Goal: Transaction & Acquisition: Purchase product/service

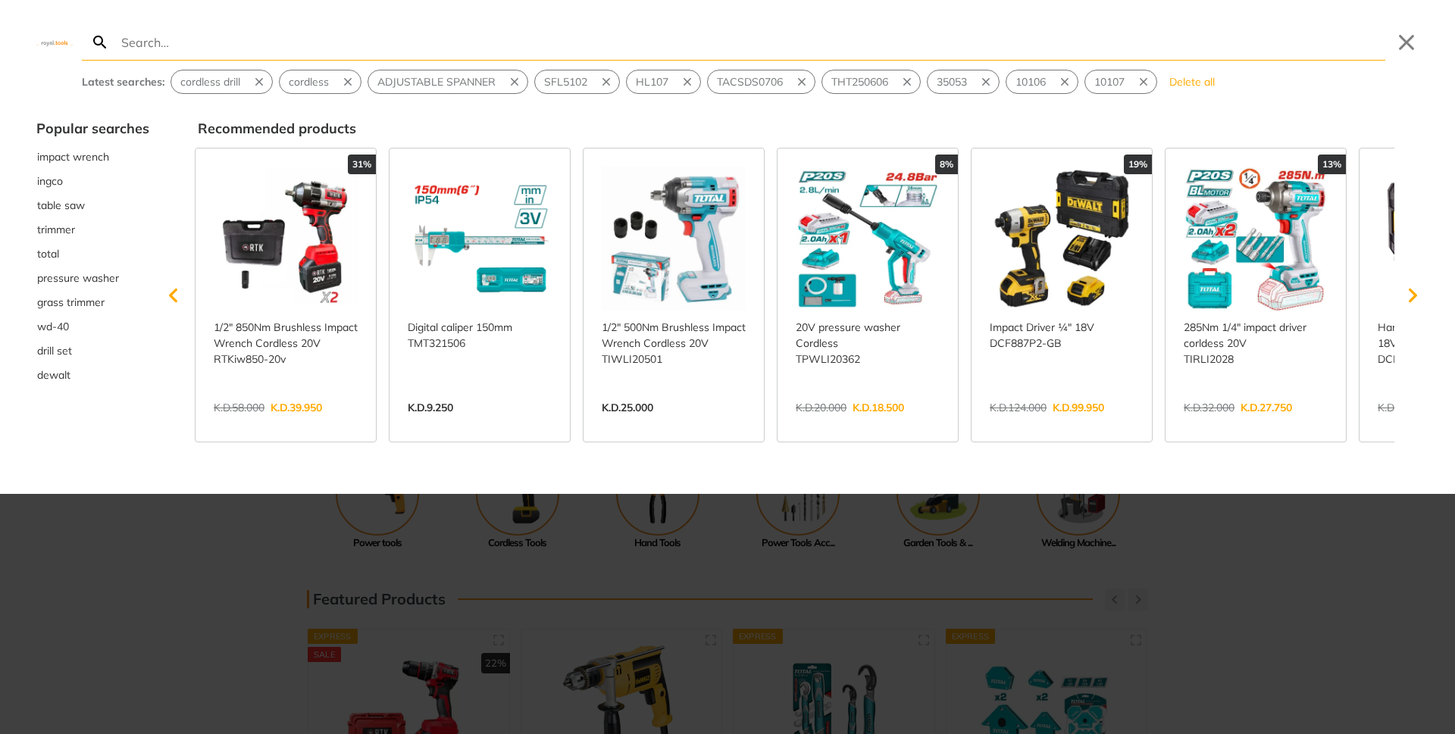
click at [163, 45] on input "Search" at bounding box center [751, 42] width 1267 height 36
type input "r"
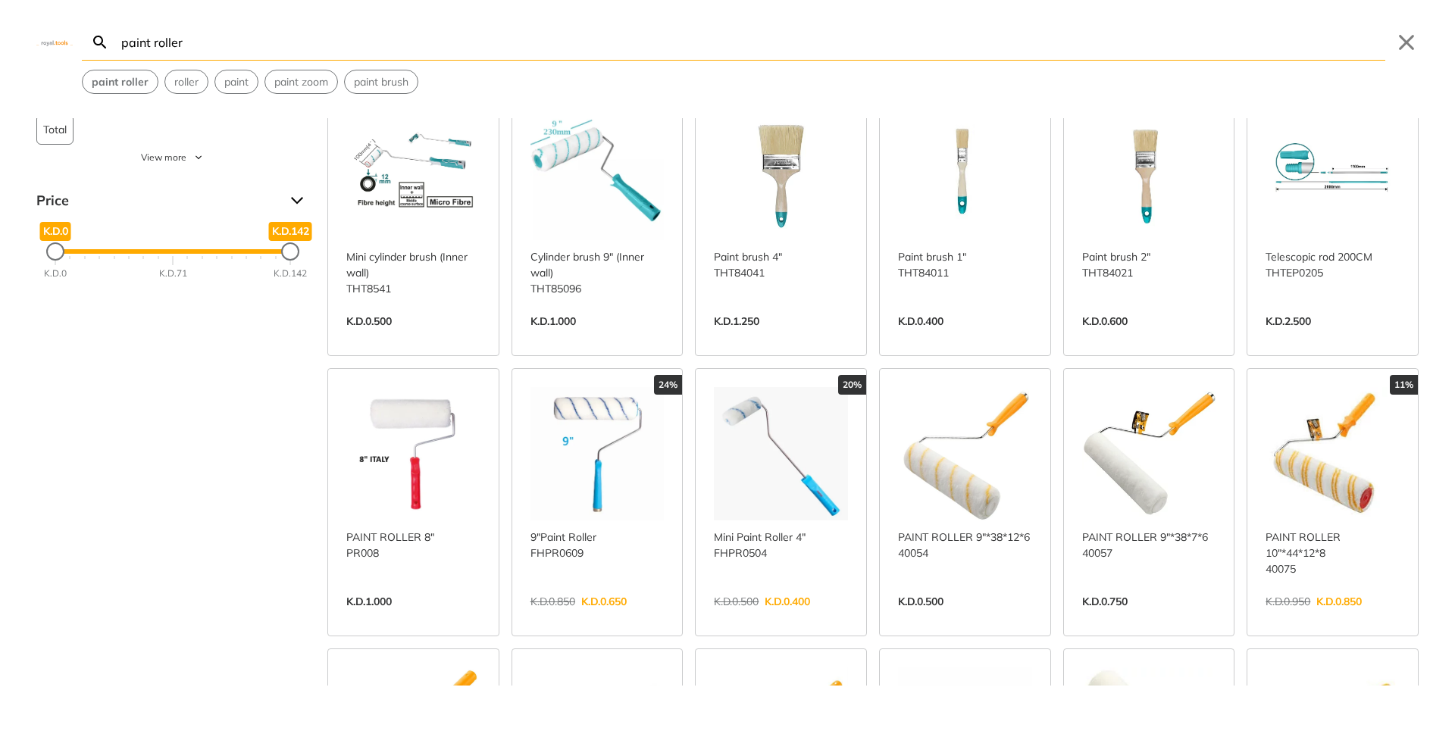
scroll to position [152, 0]
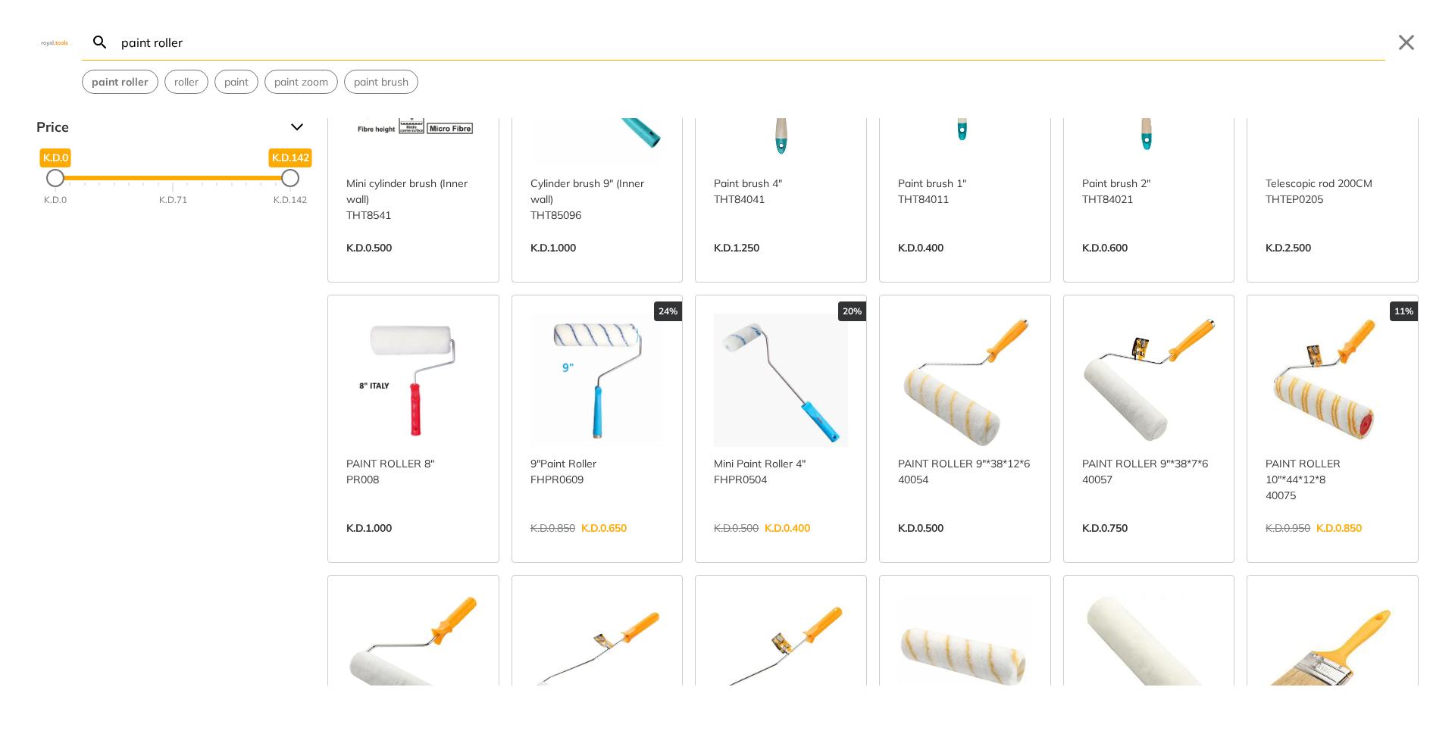
scroll to position [227, 0]
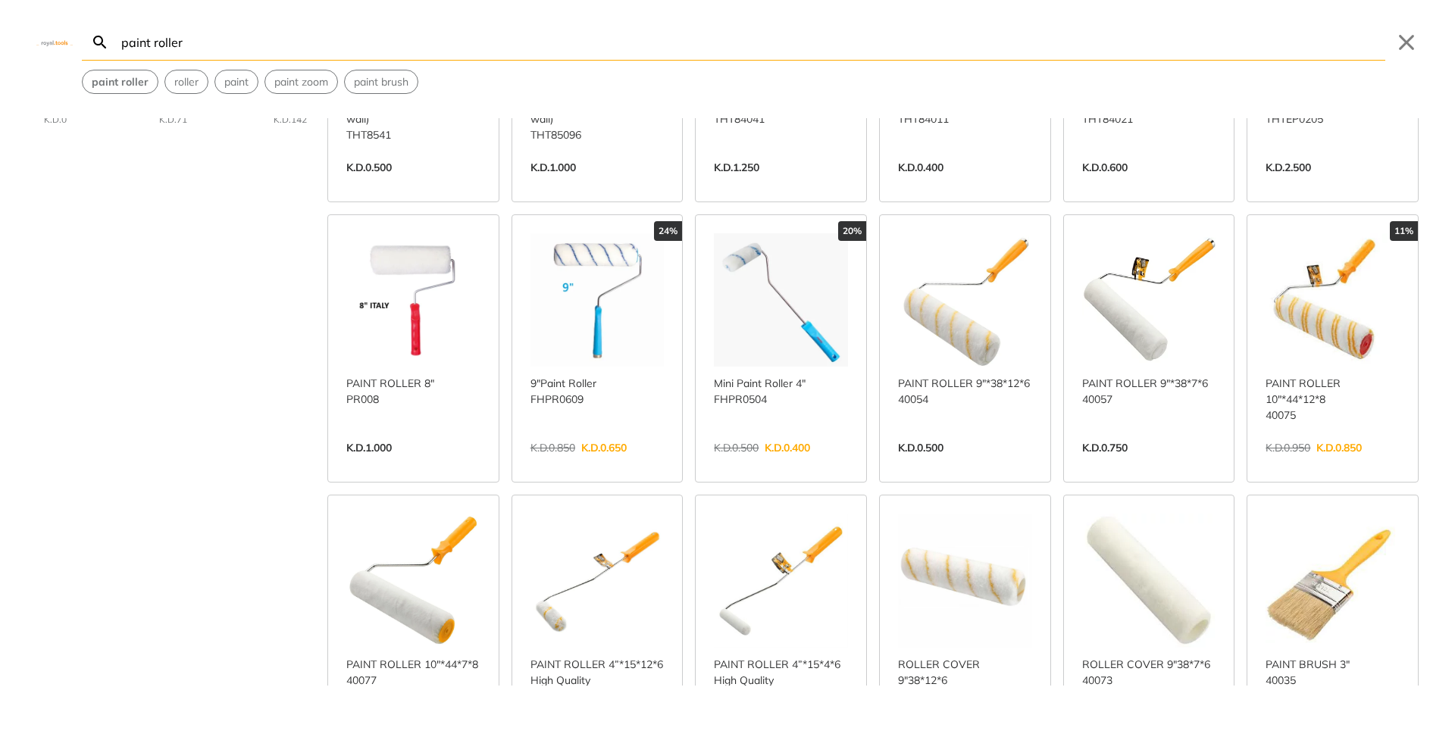
type input "paint roller"
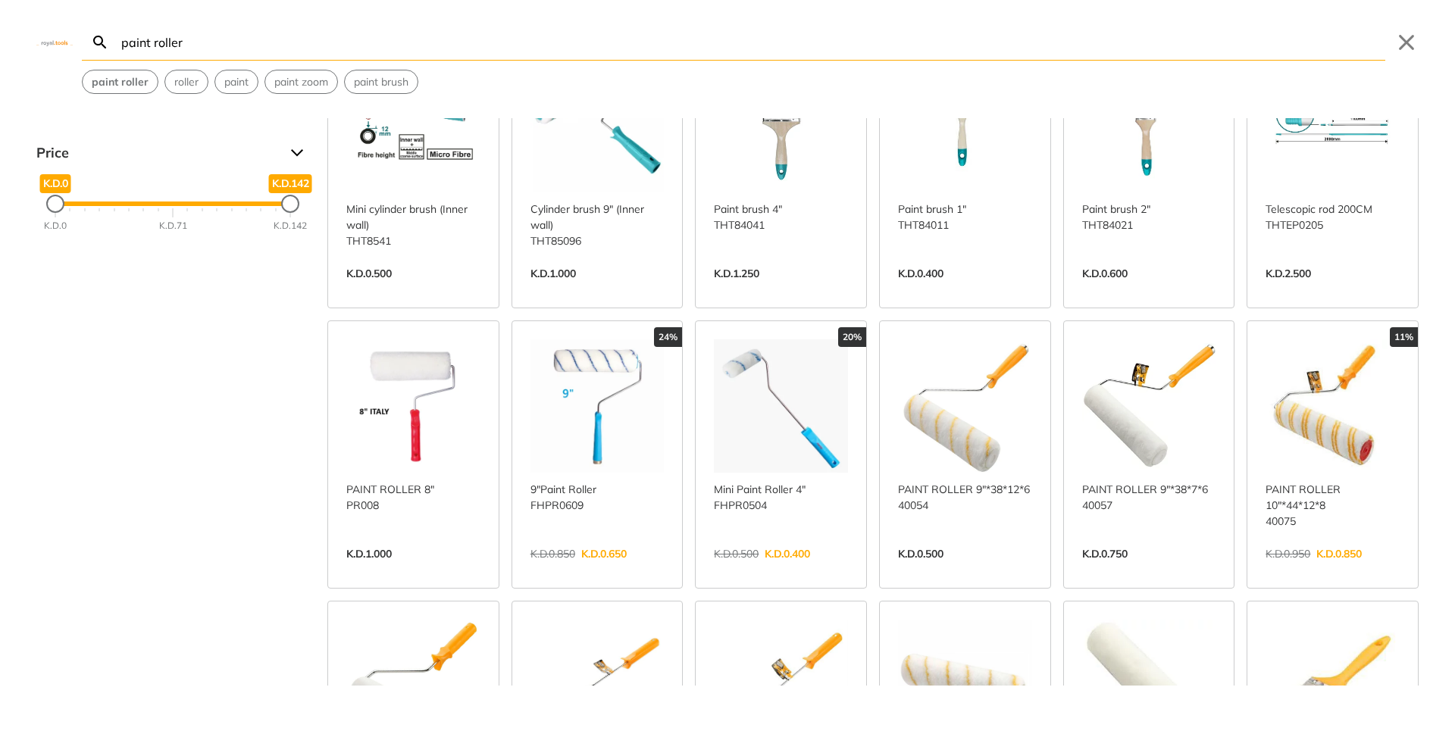
scroll to position [0, 0]
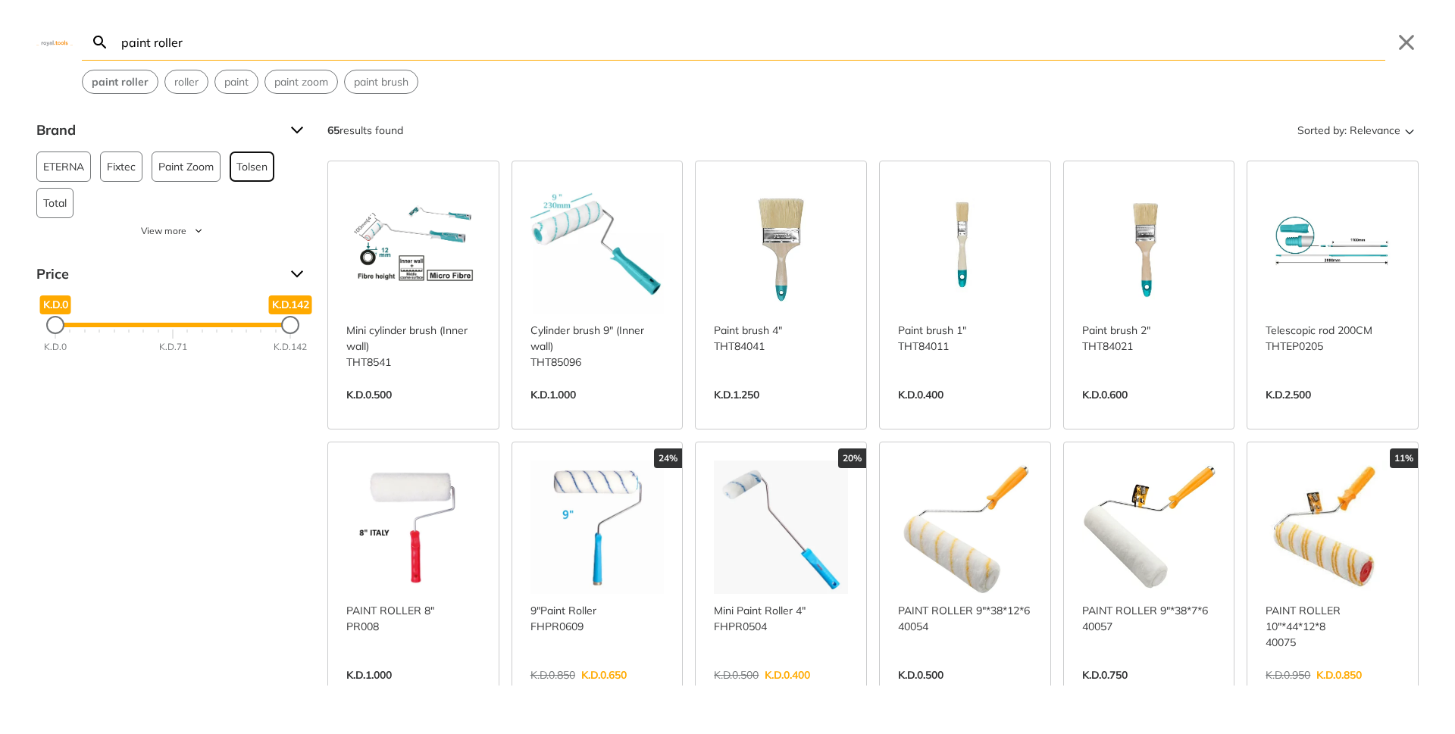
click at [253, 170] on span "Tolsen" at bounding box center [251, 166] width 31 height 29
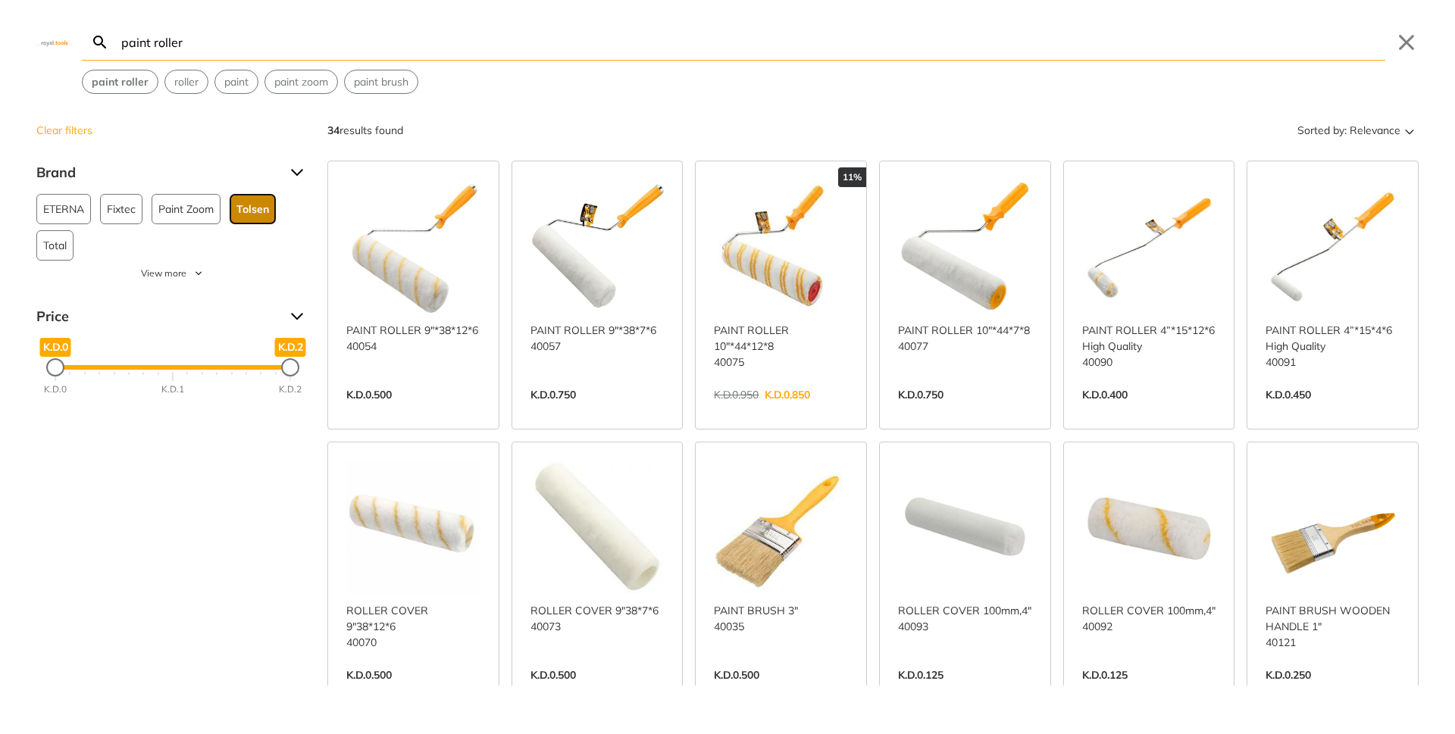
click at [261, 224] on span "Tolsen" at bounding box center [252, 209] width 33 height 29
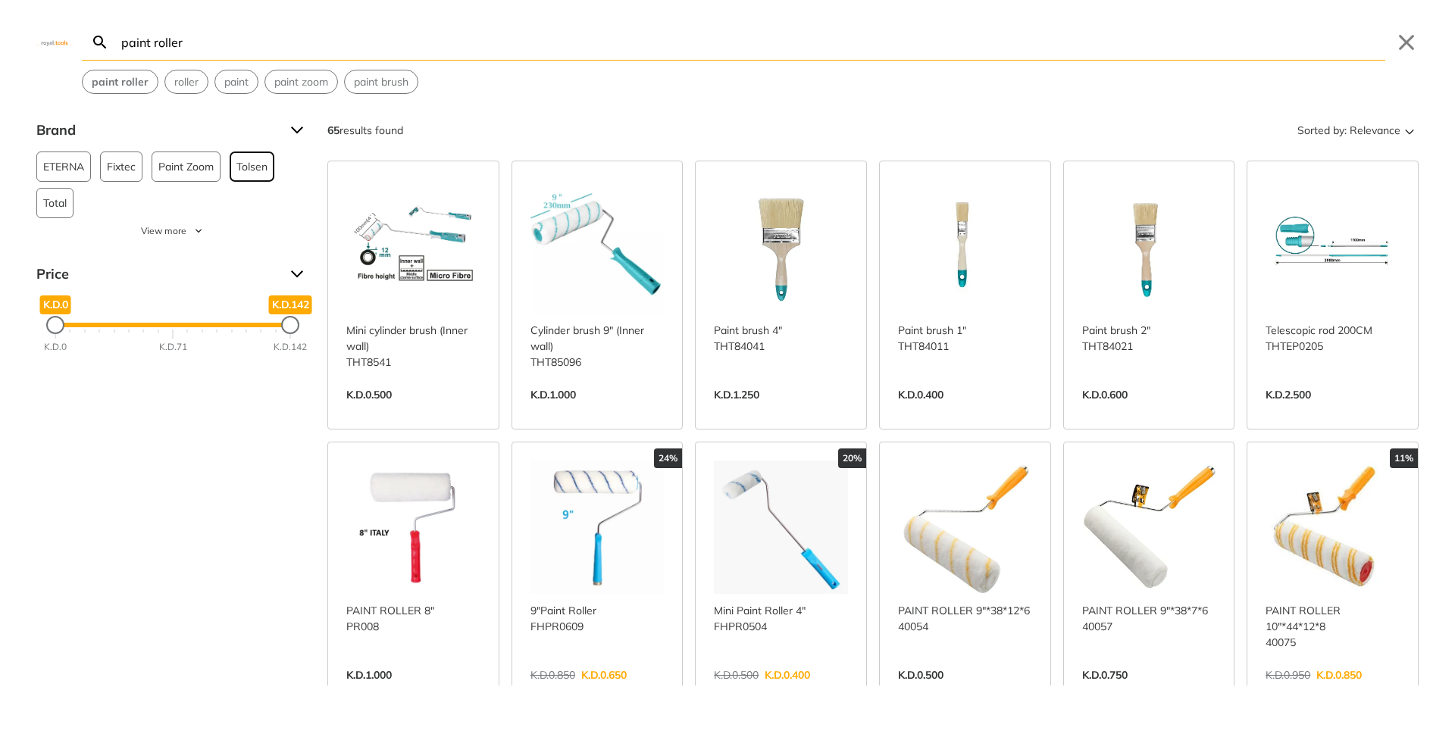
click at [247, 170] on span "Tolsen" at bounding box center [251, 166] width 31 height 29
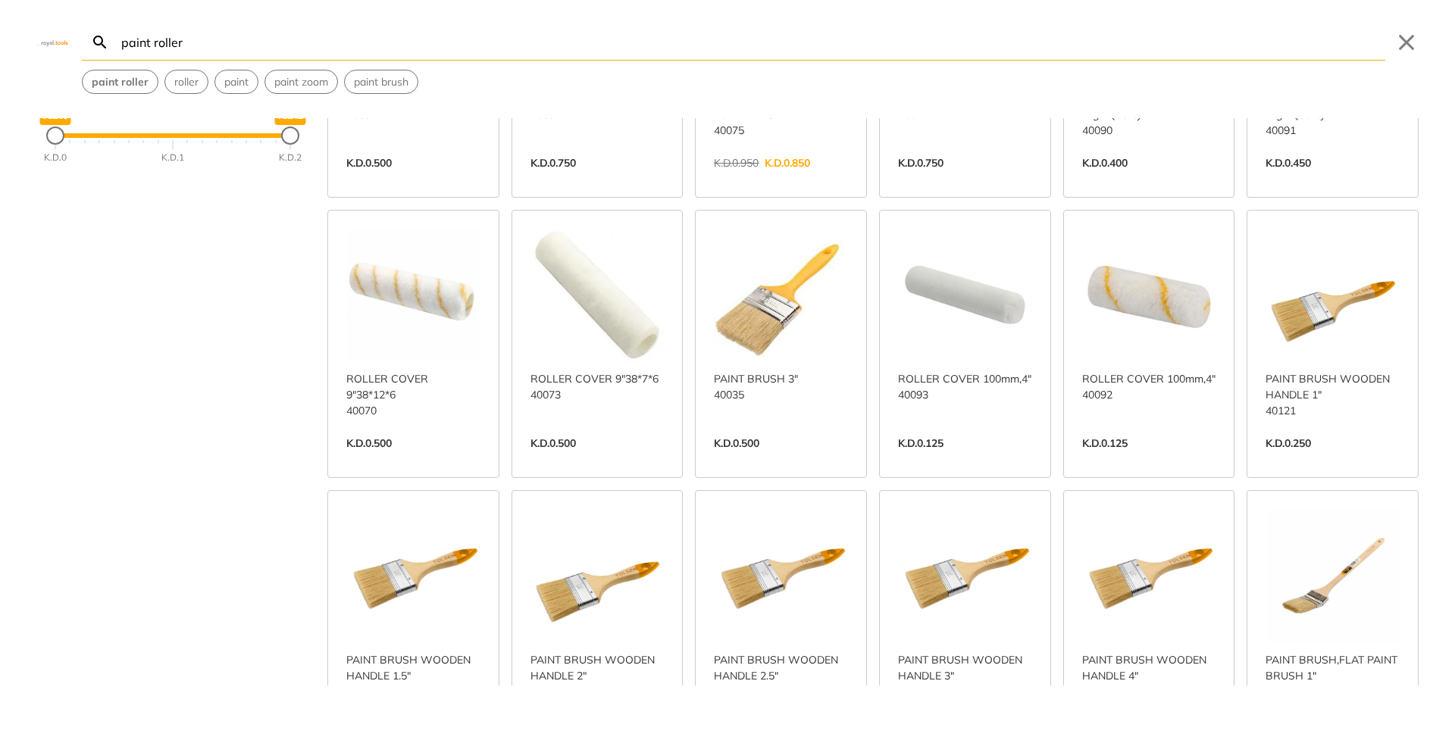
scroll to position [379, 0]
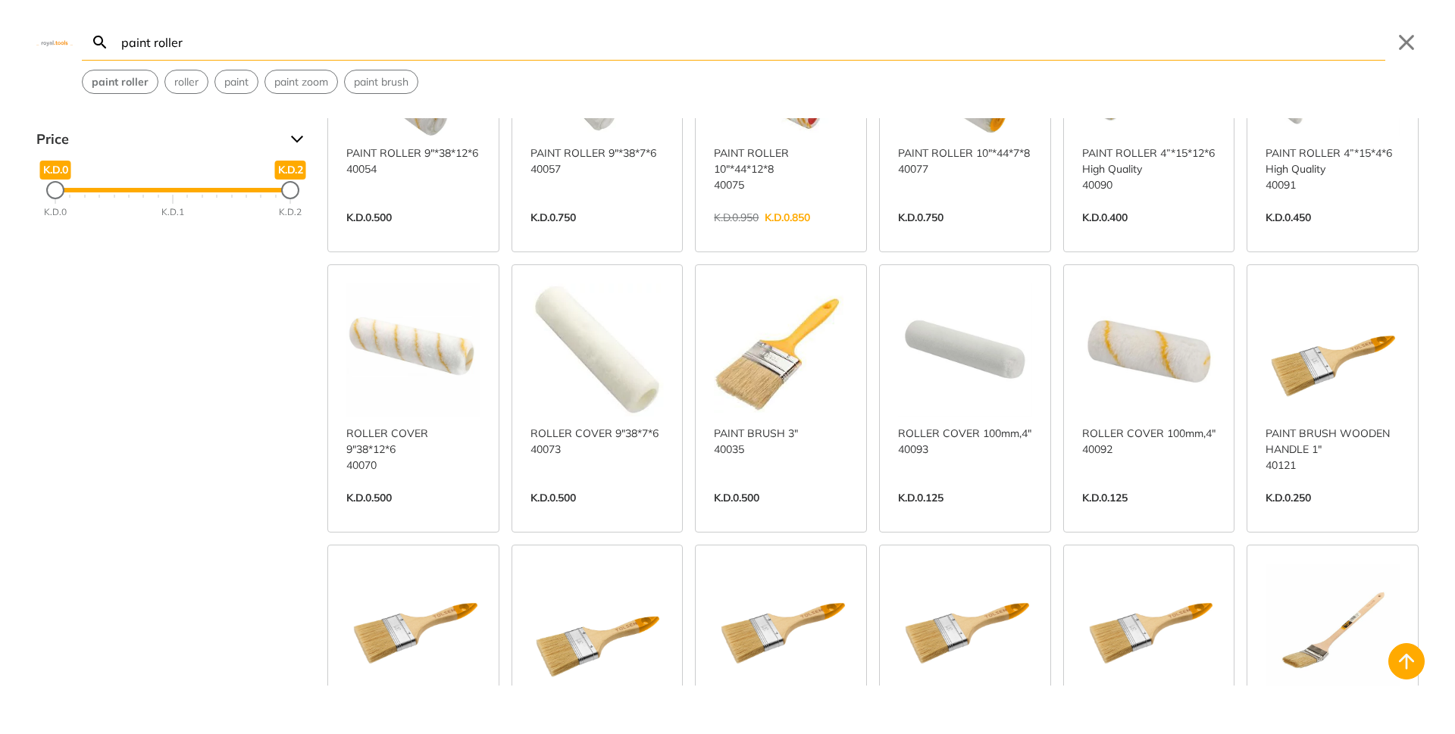
scroll to position [152, 0]
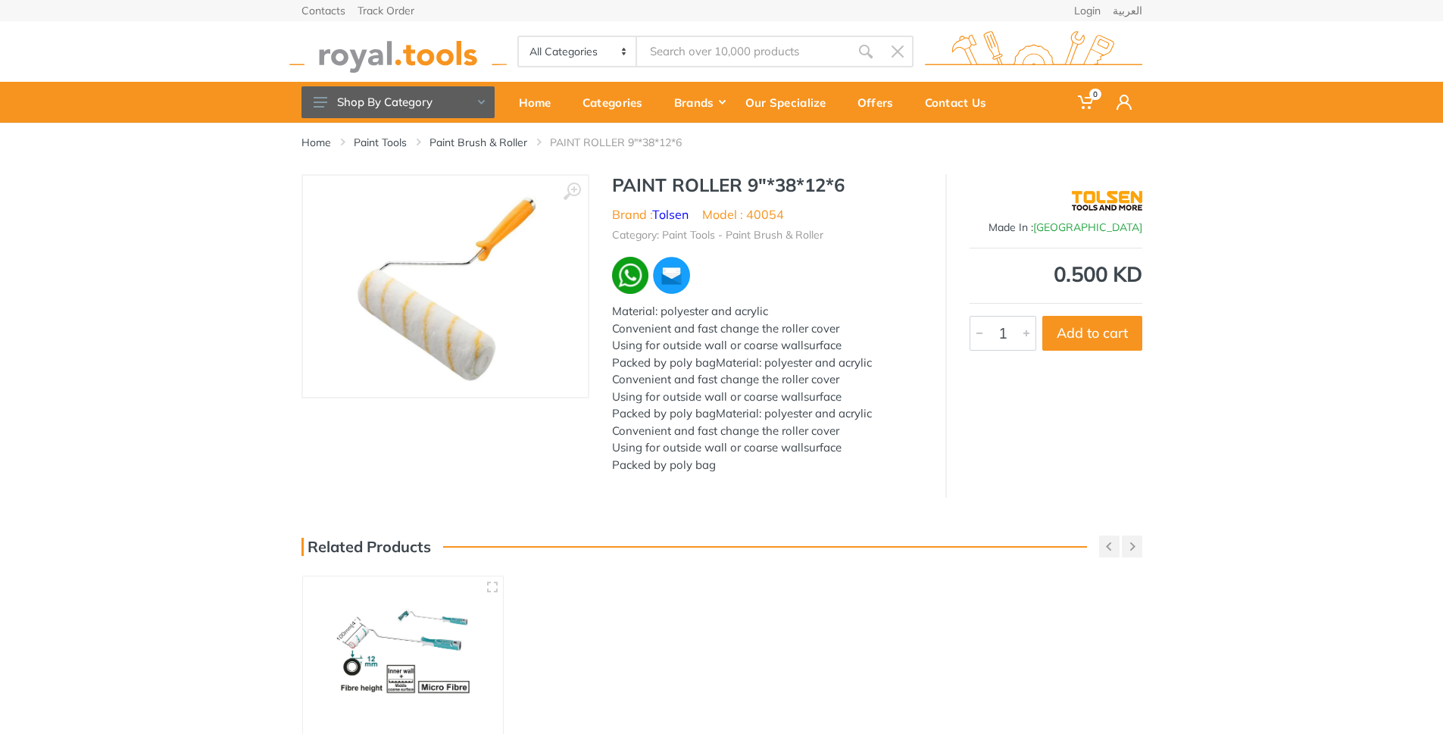
click at [473, 245] on img at bounding box center [445, 286] width 183 height 191
drag, startPoint x: 645, startPoint y: 241, endPoint x: 440, endPoint y: 255, distance: 205.1
click at [440, 255] on img at bounding box center [445, 286] width 183 height 191
drag, startPoint x: 615, startPoint y: 293, endPoint x: 445, endPoint y: 286, distance: 170.6
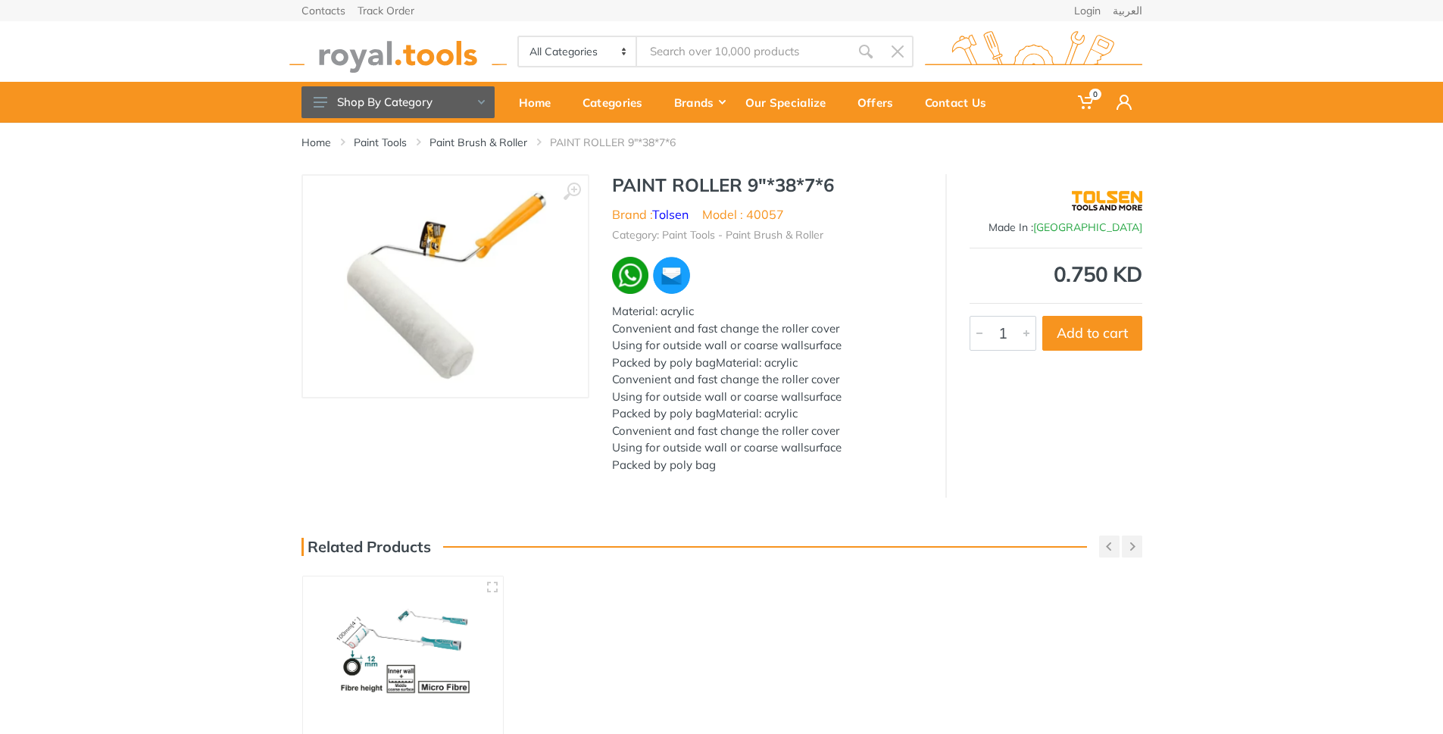
click at [469, 339] on img at bounding box center [445, 286] width 202 height 191
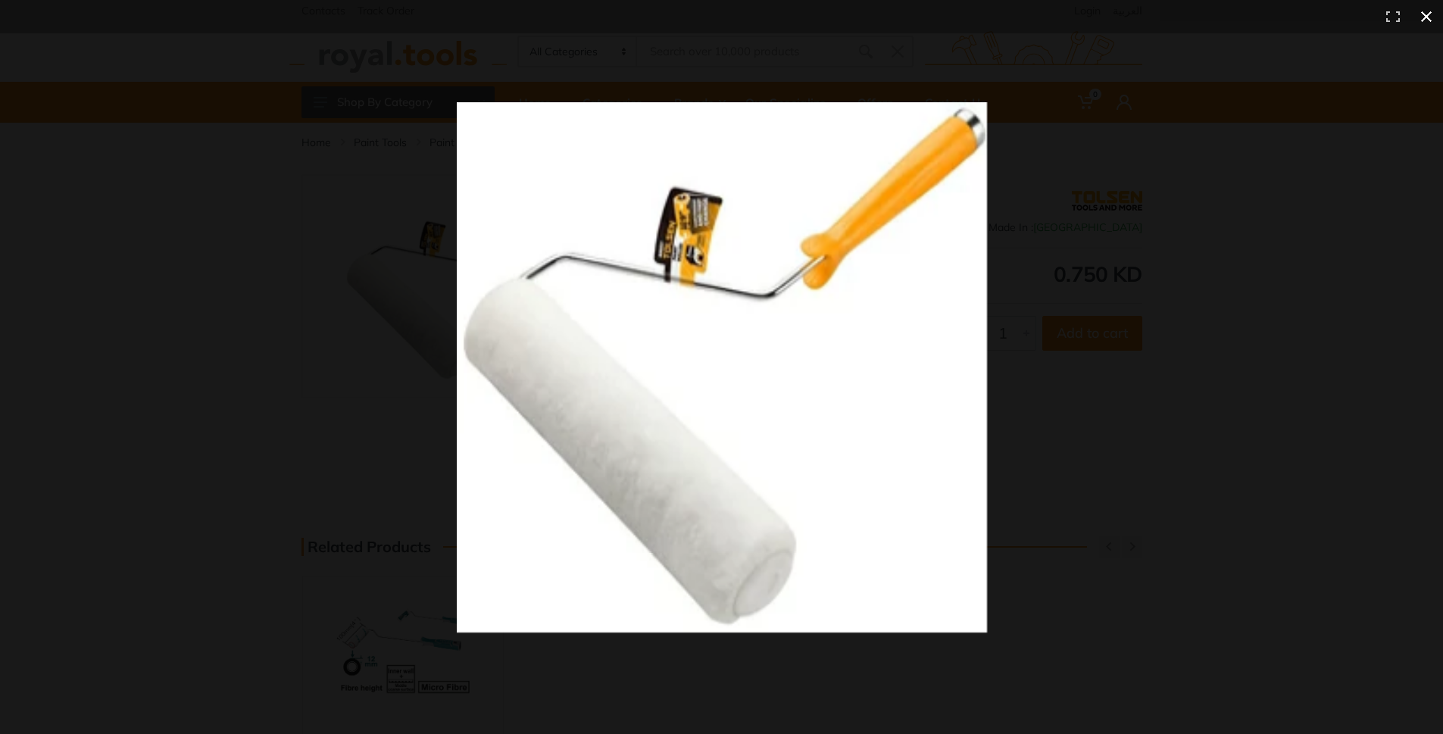
click at [1046, 249] on div at bounding box center [1030, 393] width 1147 height 583
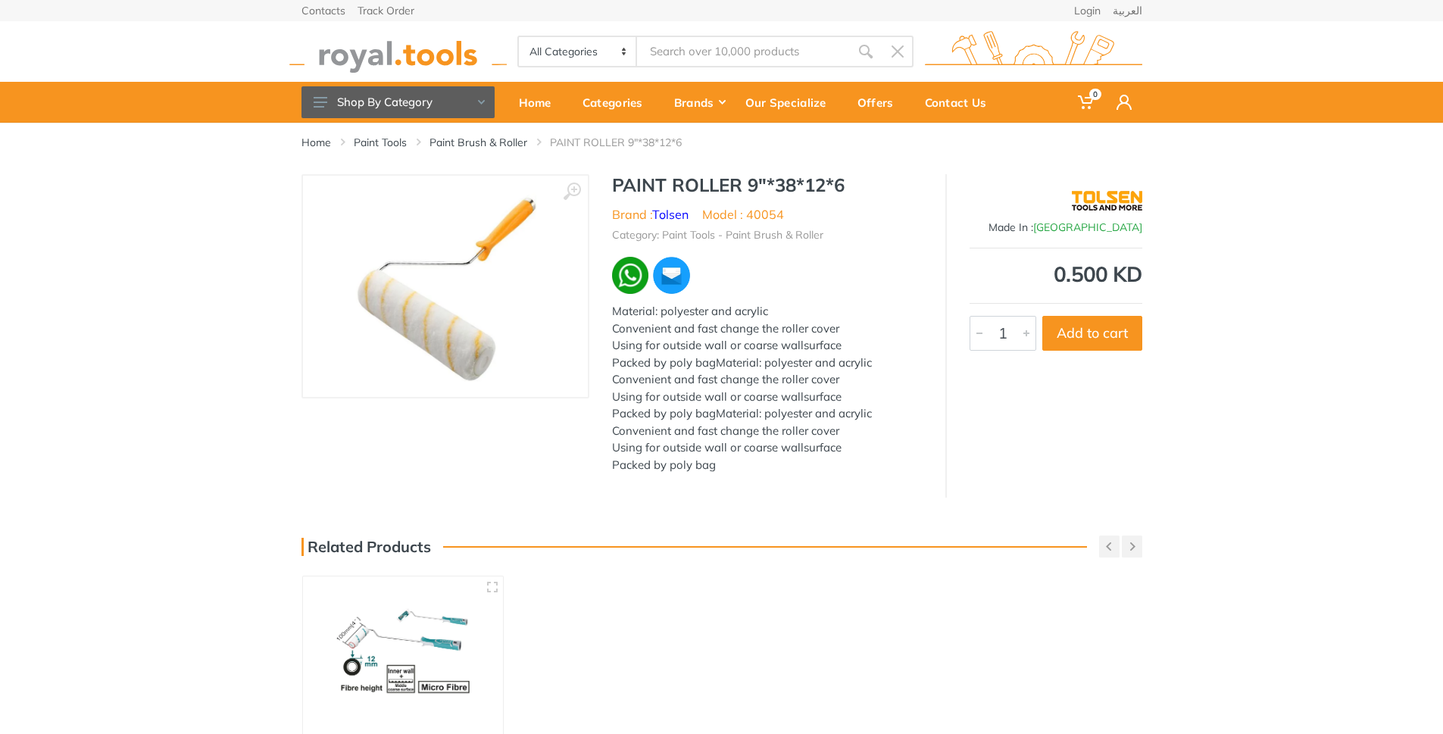
click at [1311, 249] on div "‹ › PAINT ROLLER 9"*38*12*6 Brand : Tolsen China 1" at bounding box center [721, 336] width 1443 height 324
